Goal: Task Accomplishment & Management: Manage account settings

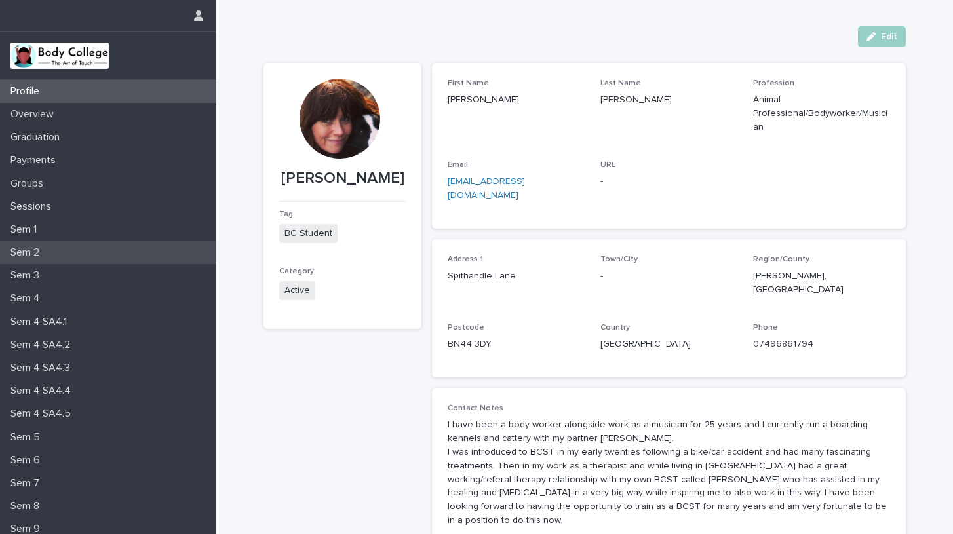
click at [45, 247] on p "Sem 2" at bounding box center [27, 252] width 45 height 12
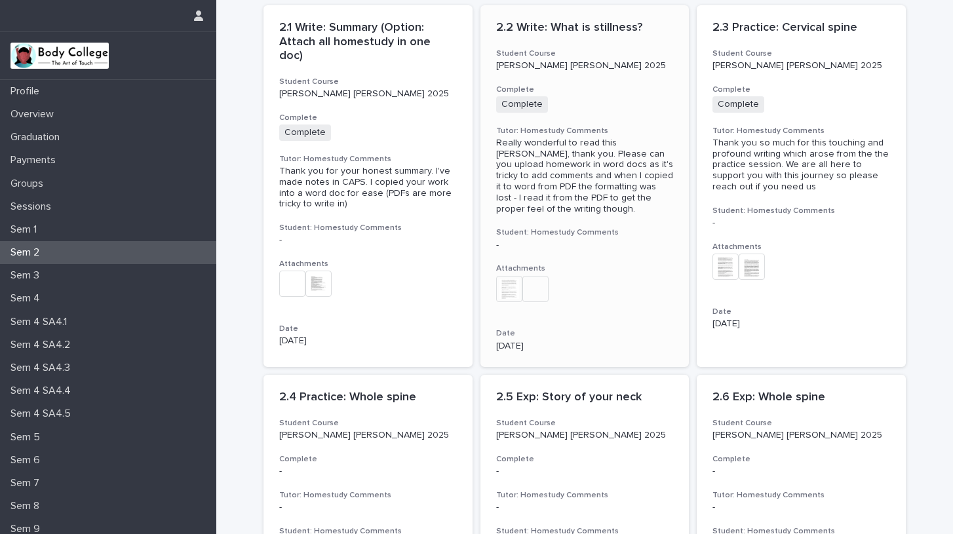
scroll to position [58, 0]
click at [429, 434] on div "2.4 Practice: Whole spine Student Course [PERSON_NAME] [PERSON_NAME] 2025 Compl…" at bounding box center [367, 519] width 209 height 291
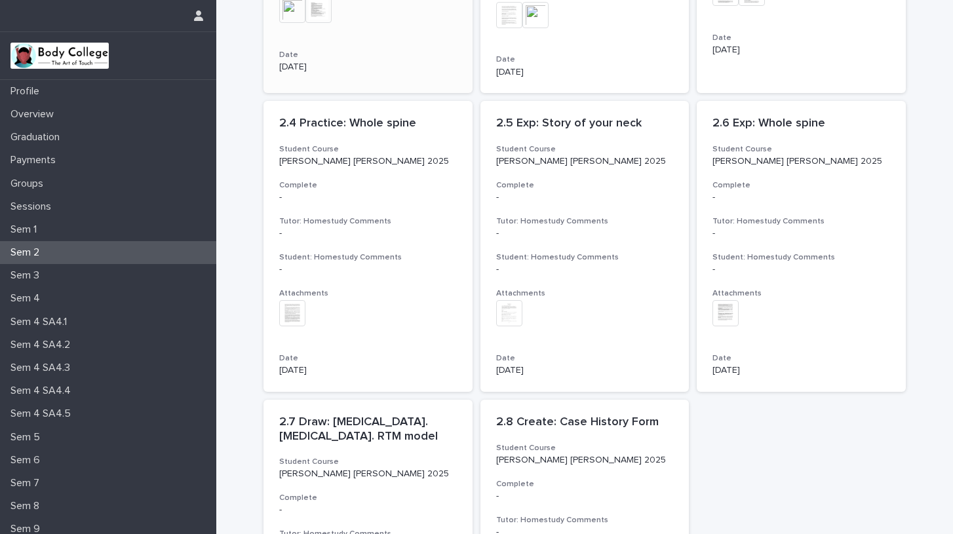
scroll to position [333, 0]
click at [315, 115] on p "2.4 Practice: Whole spine" at bounding box center [368, 122] width 178 height 14
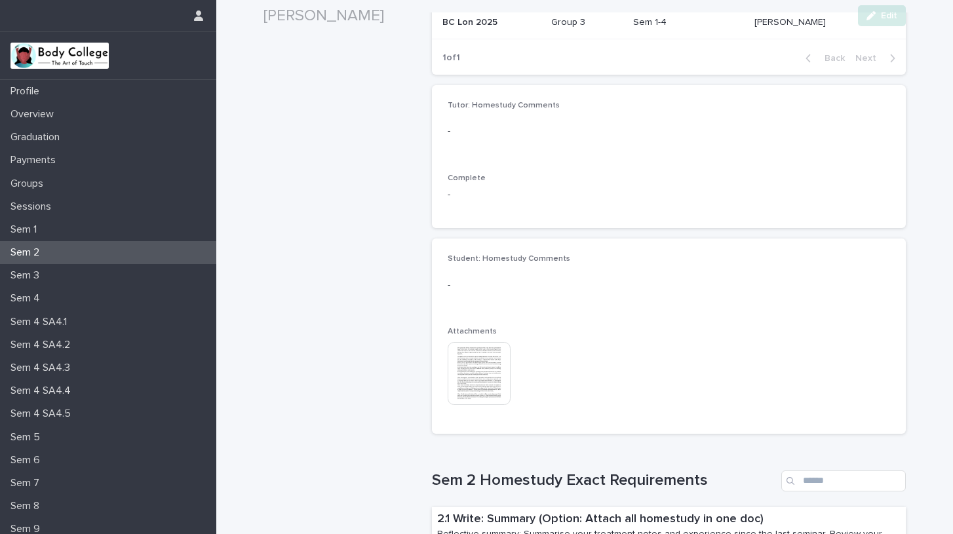
scroll to position [222, 0]
click at [477, 370] on img at bounding box center [479, 372] width 63 height 63
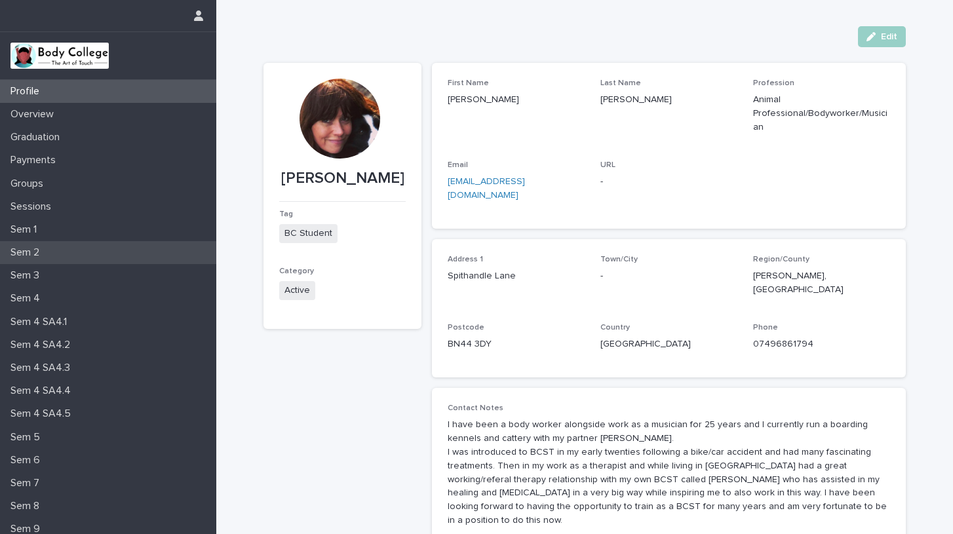
click at [39, 248] on p "Sem 2" at bounding box center [27, 252] width 45 height 12
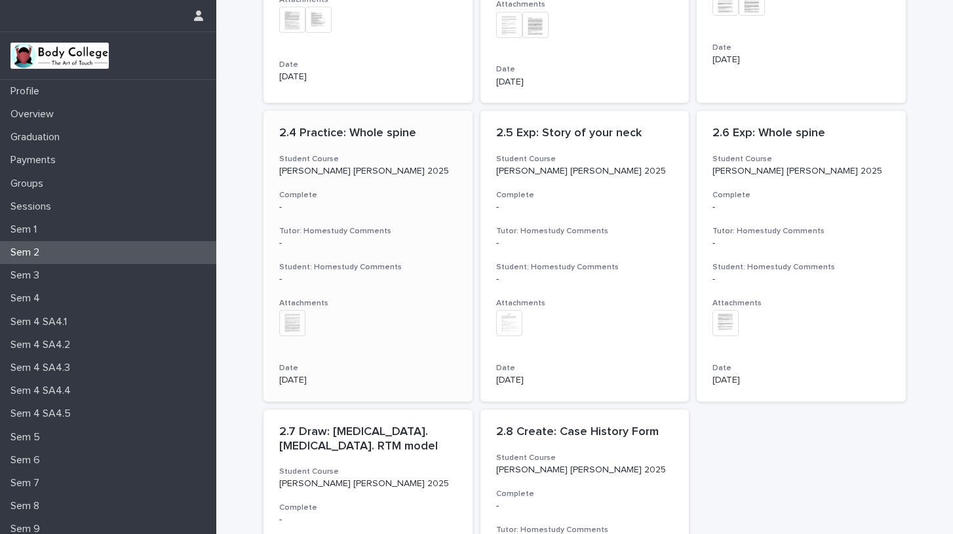
scroll to position [340, 0]
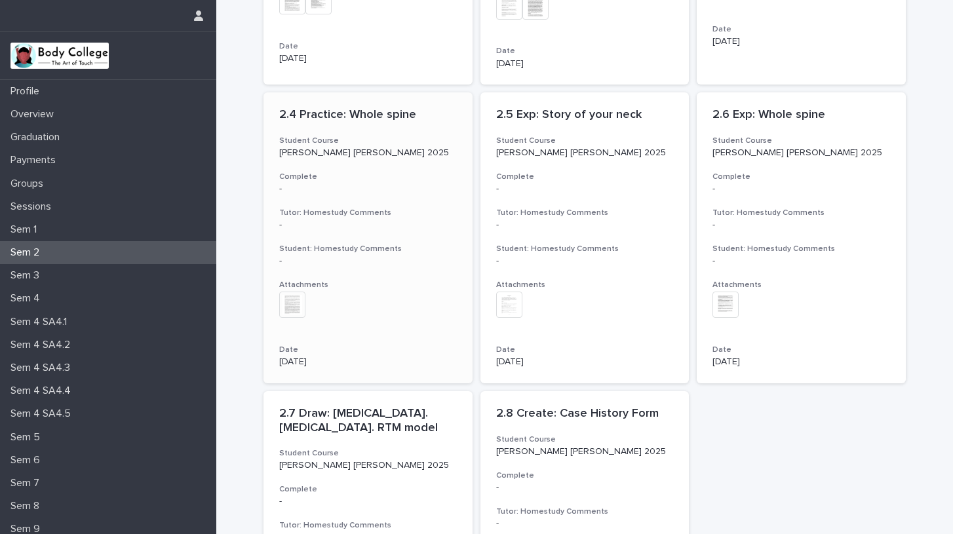
click at [305, 147] on p "[PERSON_NAME] [PERSON_NAME] 2025" at bounding box center [368, 152] width 178 height 11
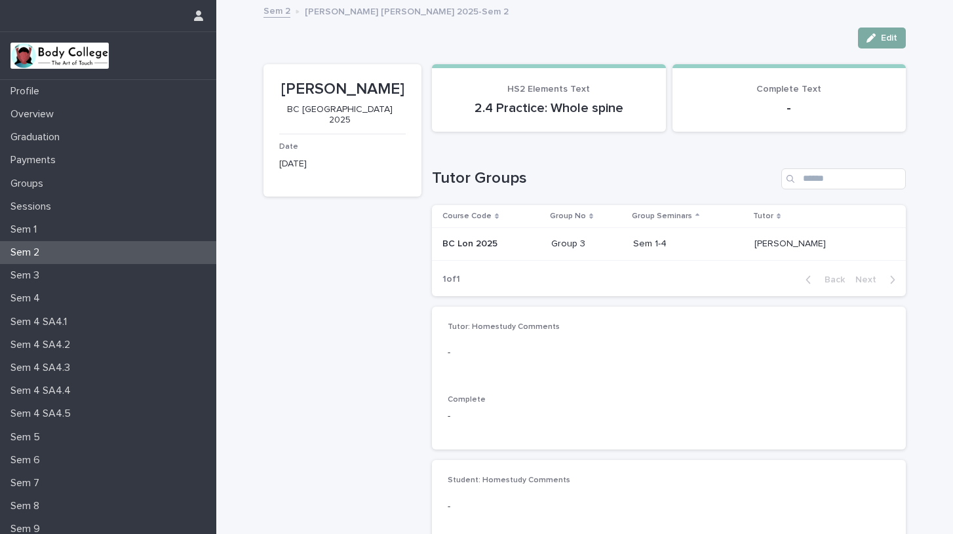
click at [885, 35] on span "Edit" at bounding box center [889, 37] width 16 height 9
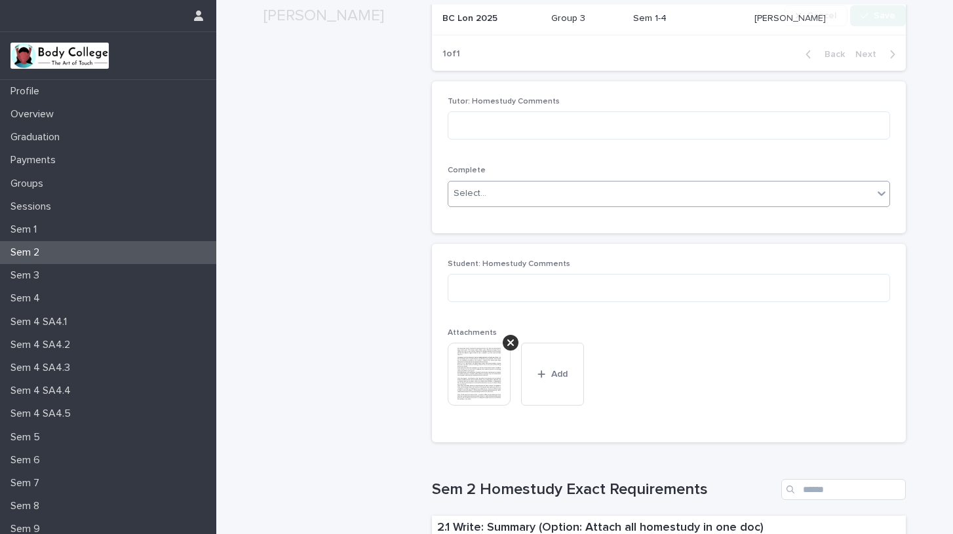
scroll to position [227, 0]
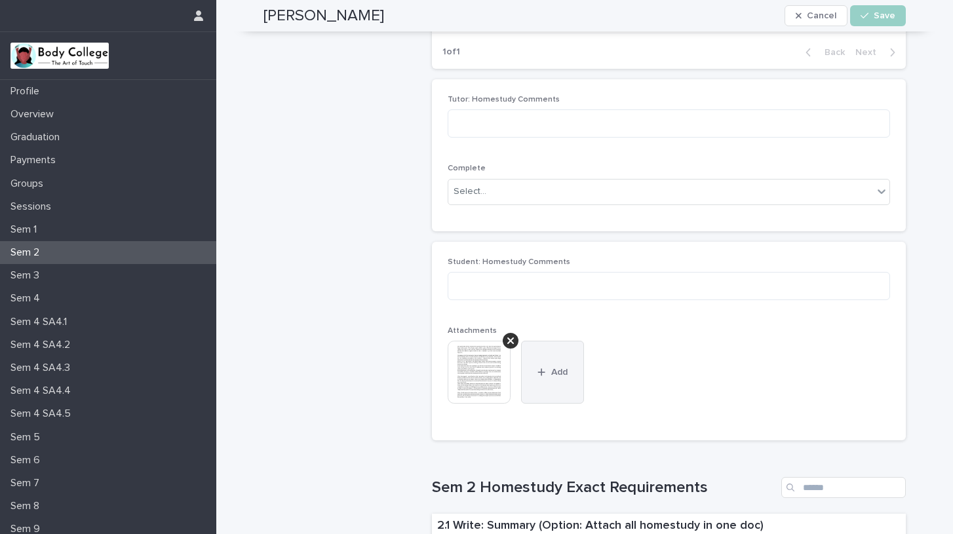
click at [555, 374] on span "Add" at bounding box center [559, 372] width 16 height 9
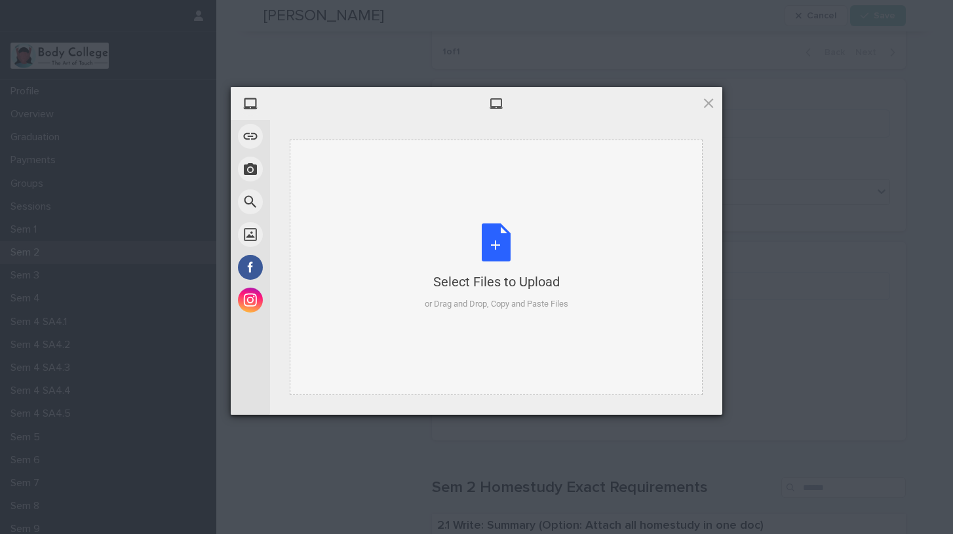
click at [483, 250] on div "Select Files to Upload or Drag and Drop, Copy and Paste Files" at bounding box center [497, 266] width 144 height 87
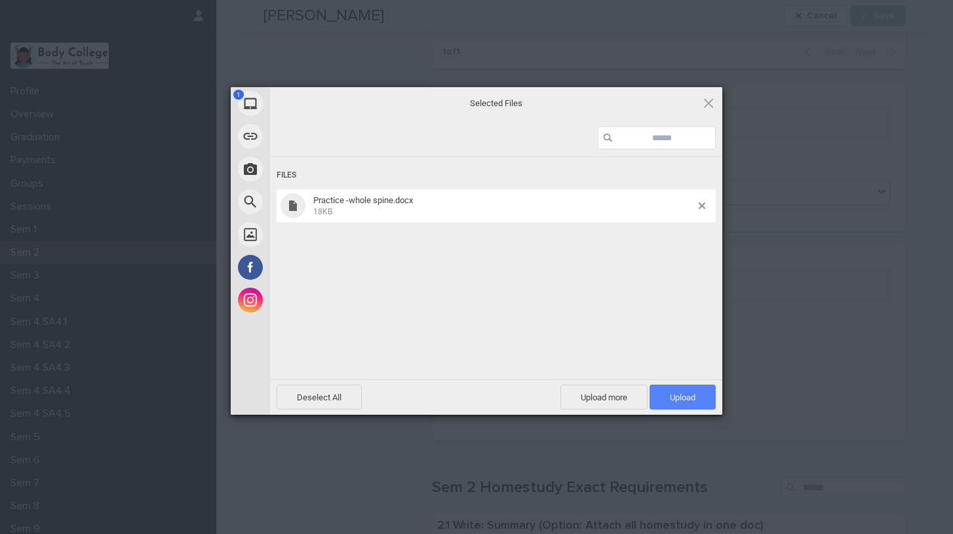
click at [676, 391] on span "Upload 1" at bounding box center [682, 397] width 66 height 25
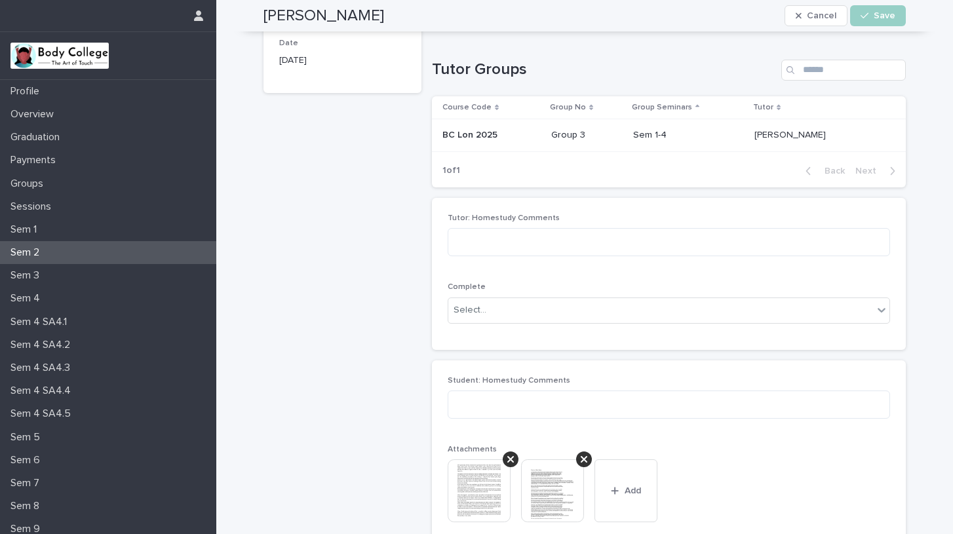
scroll to position [90, 0]
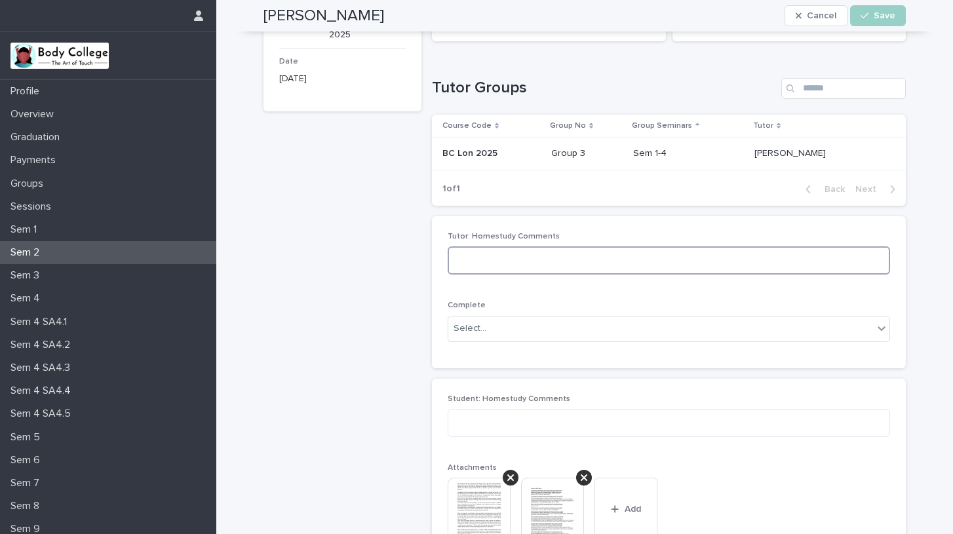
click at [583, 263] on textarea at bounding box center [669, 260] width 442 height 28
type textarea "**********"
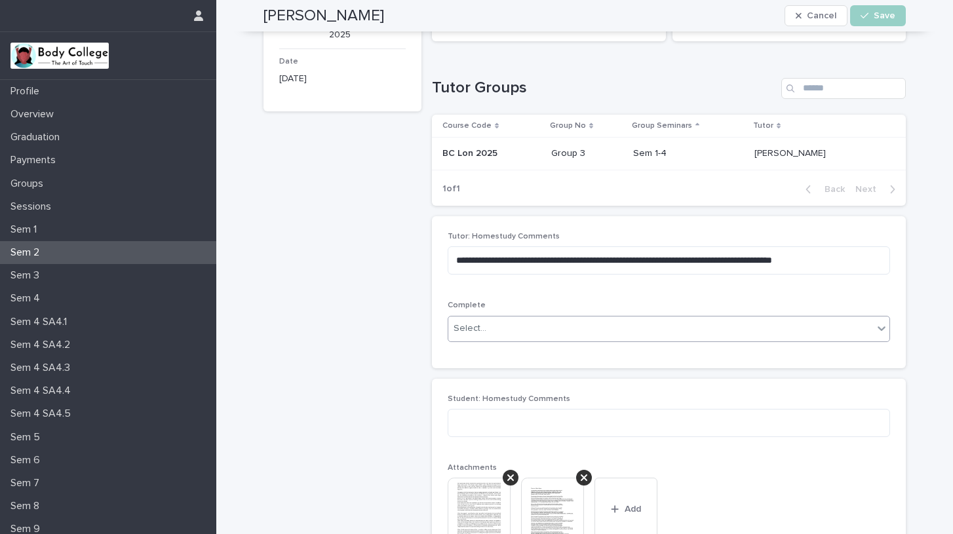
click at [678, 322] on div "Select..." at bounding box center [660, 329] width 425 height 22
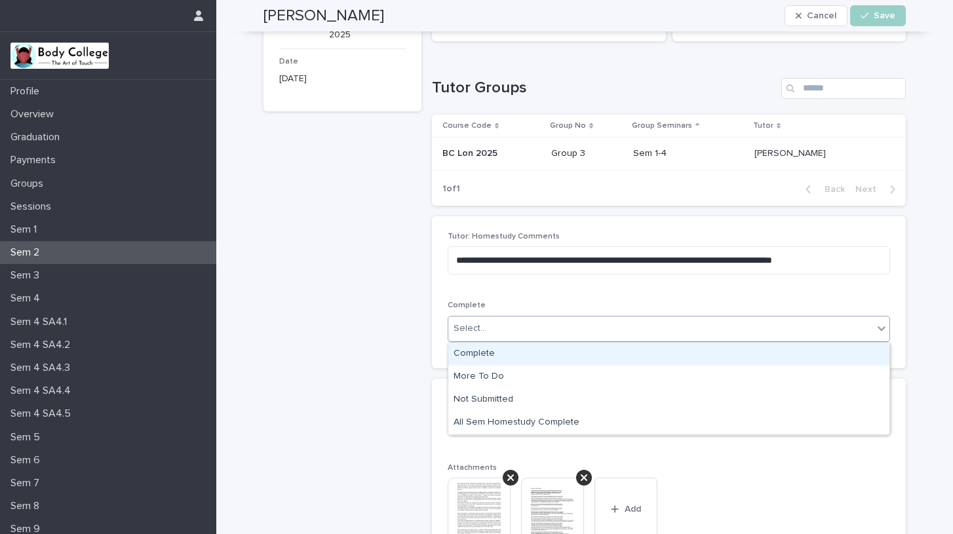
click at [511, 355] on div "Complete" at bounding box center [668, 354] width 441 height 23
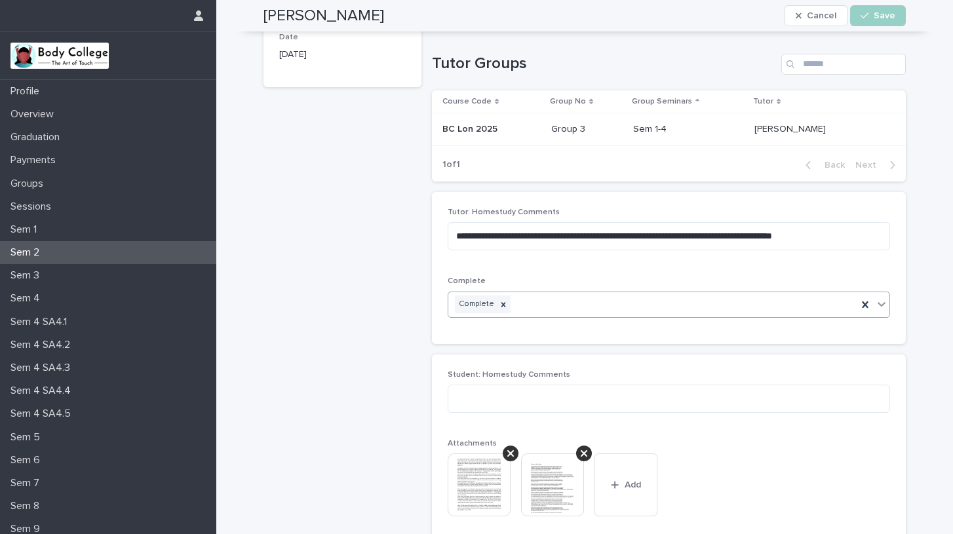
scroll to position [113, 0]
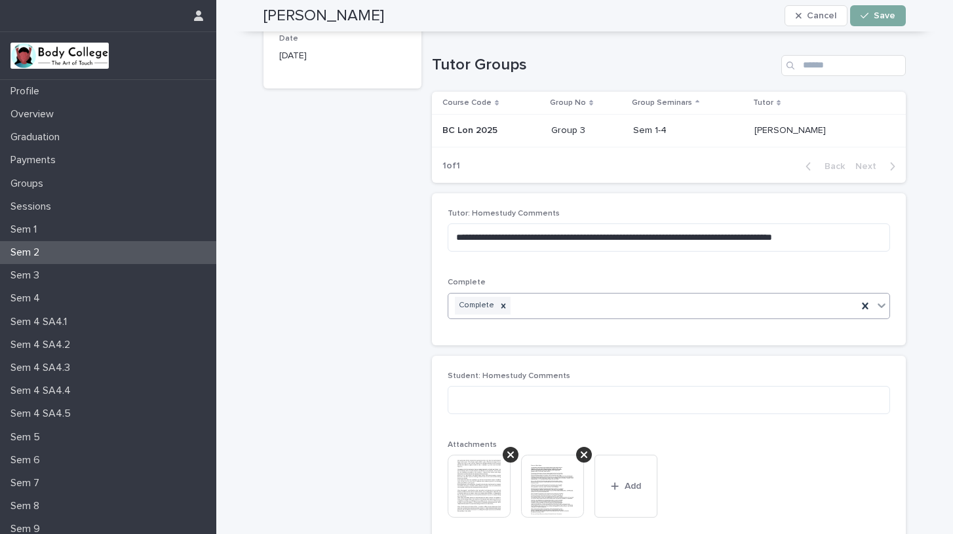
click at [876, 15] on span "Save" at bounding box center [885, 15] width 22 height 9
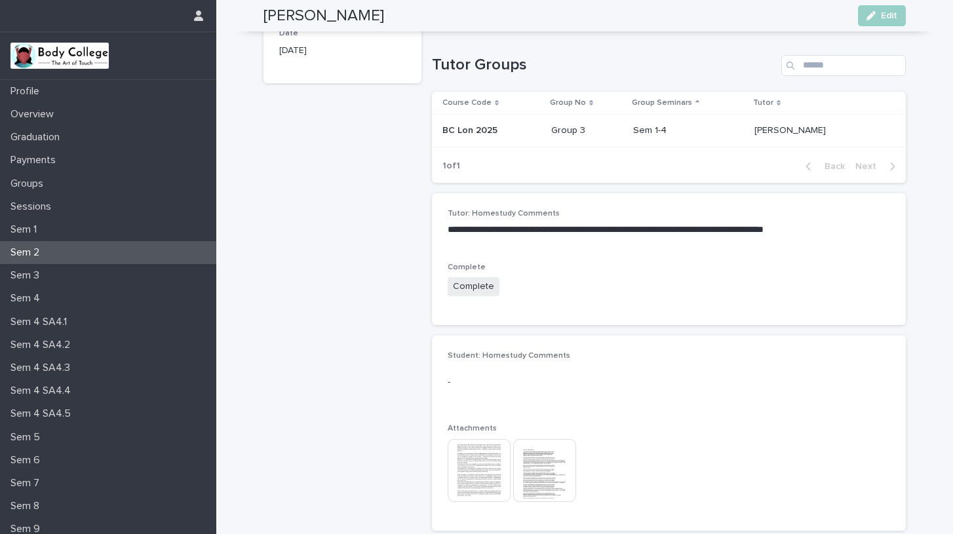
click at [68, 250] on div "Sem 2" at bounding box center [108, 252] width 216 height 23
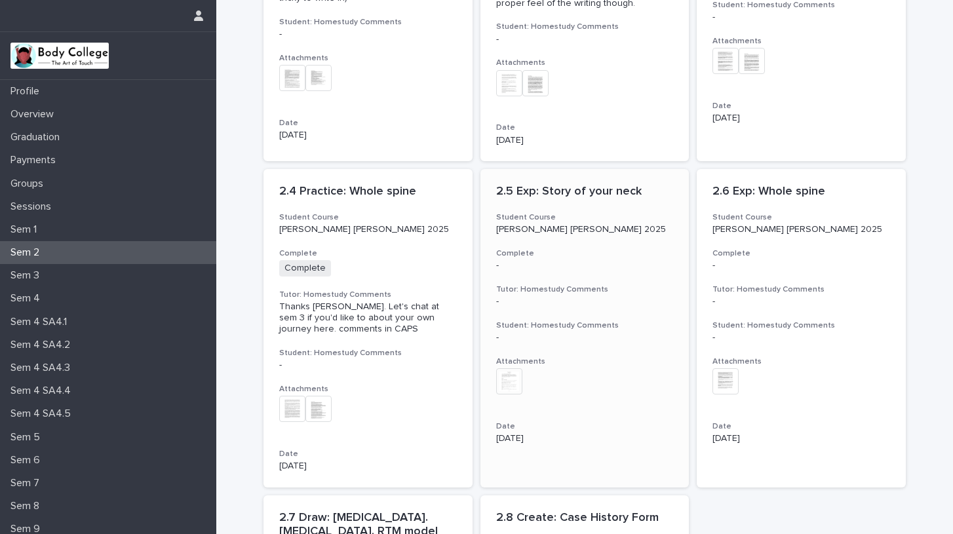
scroll to position [337, 0]
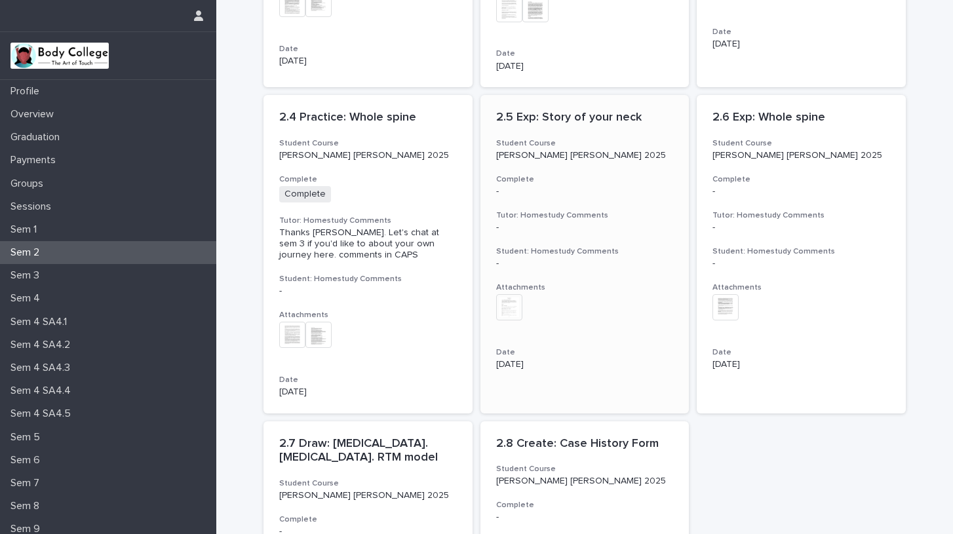
click at [567, 196] on div "2.5 Exp: Story of your neck Student Course [PERSON_NAME] [PERSON_NAME] 2025 Com…" at bounding box center [584, 240] width 209 height 291
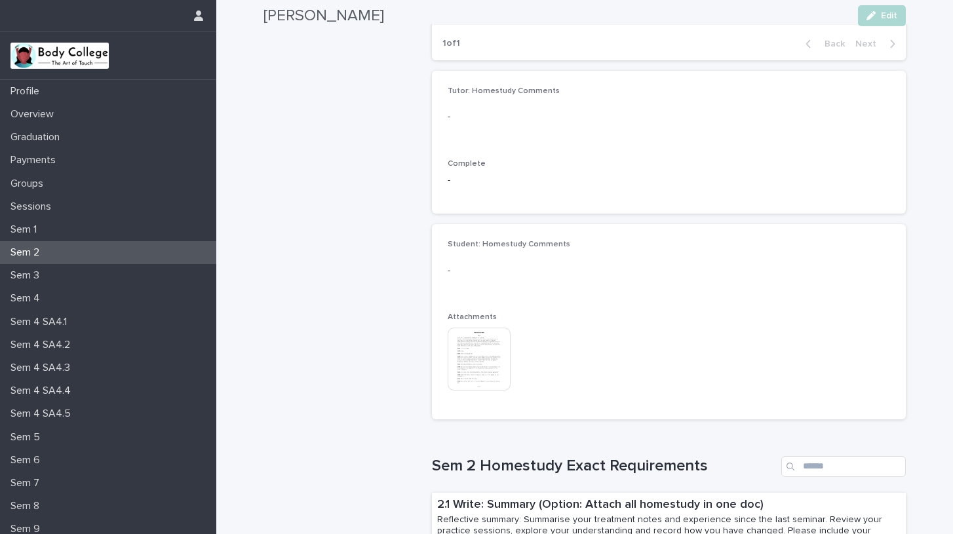
scroll to position [241, 0]
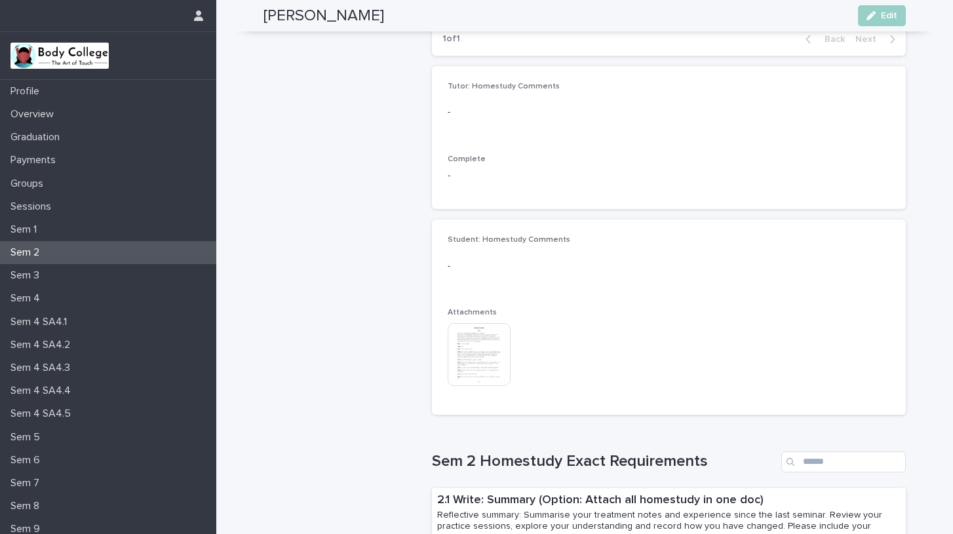
click at [474, 354] on img at bounding box center [479, 354] width 63 height 63
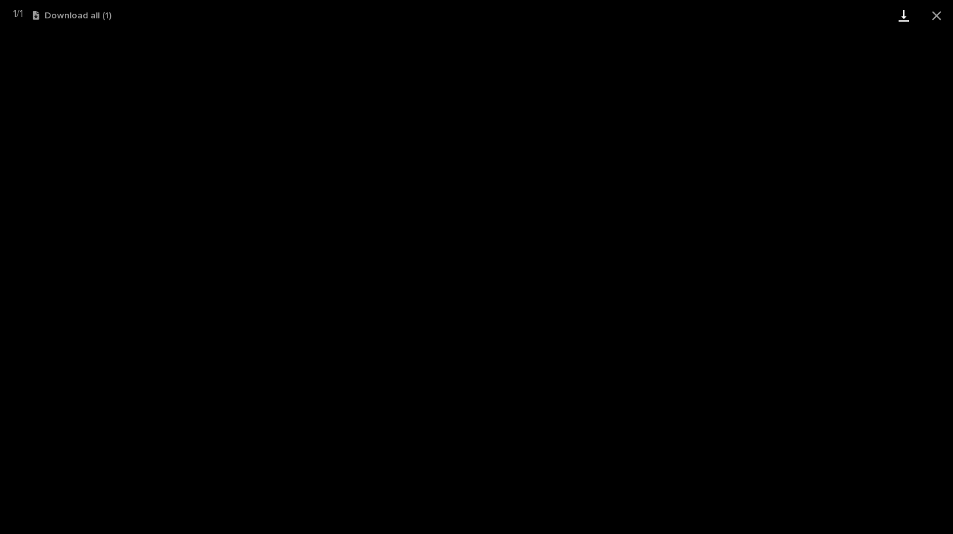
click at [902, 14] on link "Download" at bounding box center [903, 15] width 33 height 31
